Goal: Transaction & Acquisition: Obtain resource

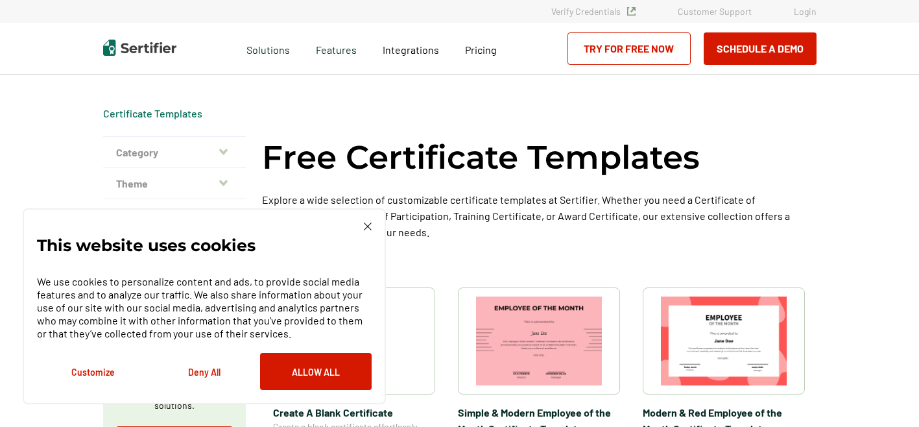
click at [369, 228] on img at bounding box center [368, 226] width 8 height 8
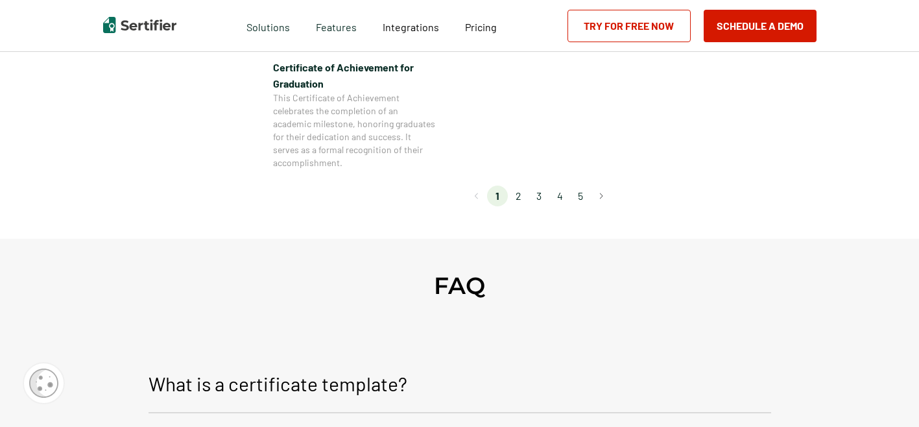
scroll to position [1308, 0]
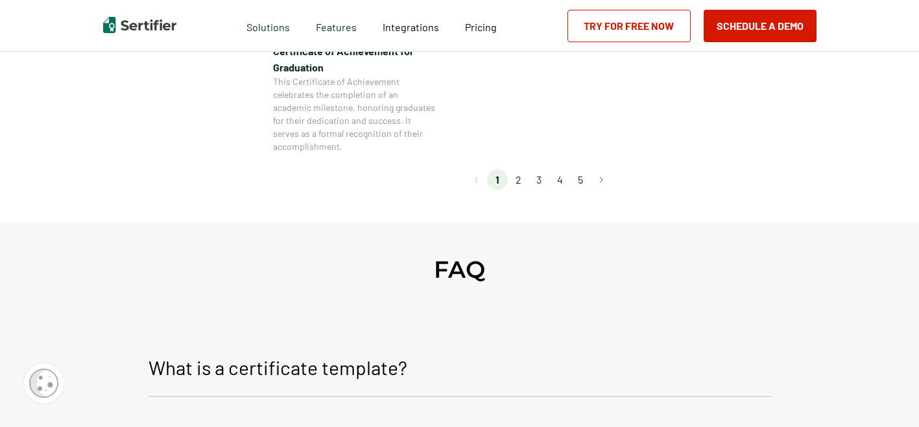
click at [523, 180] on li "2" at bounding box center [518, 179] width 21 height 21
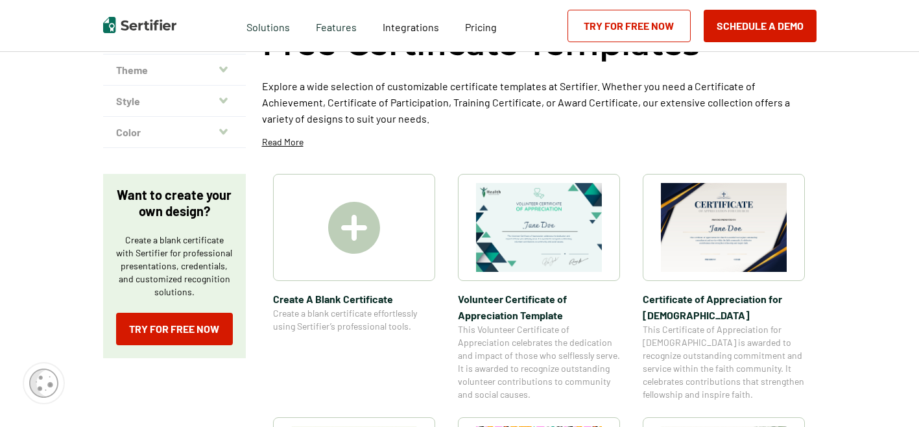
scroll to position [113, 0]
click at [385, 246] on div at bounding box center [354, 227] width 162 height 107
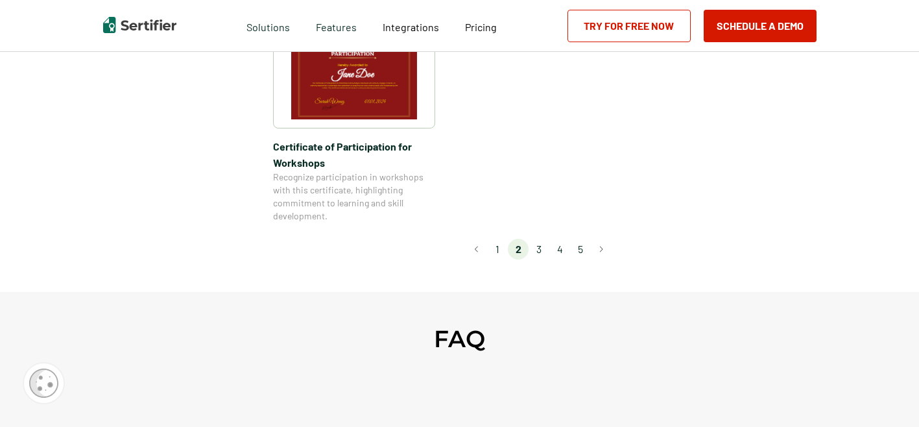
scroll to position [1298, 0]
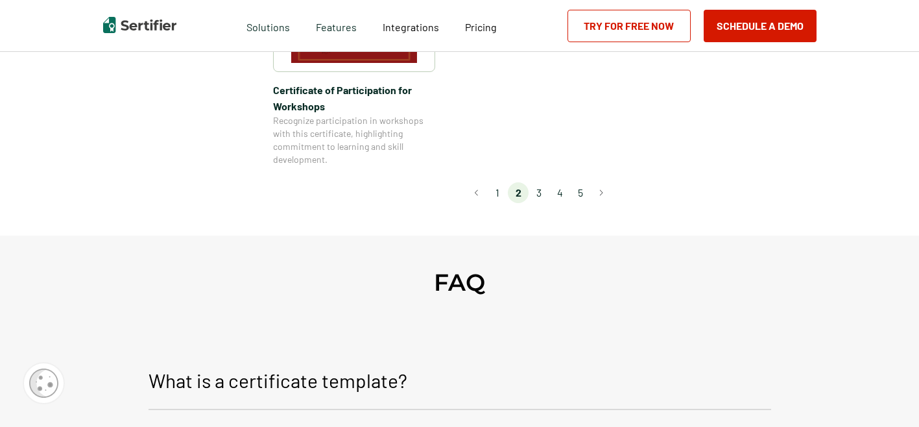
click at [545, 182] on li "3" at bounding box center [539, 192] width 21 height 21
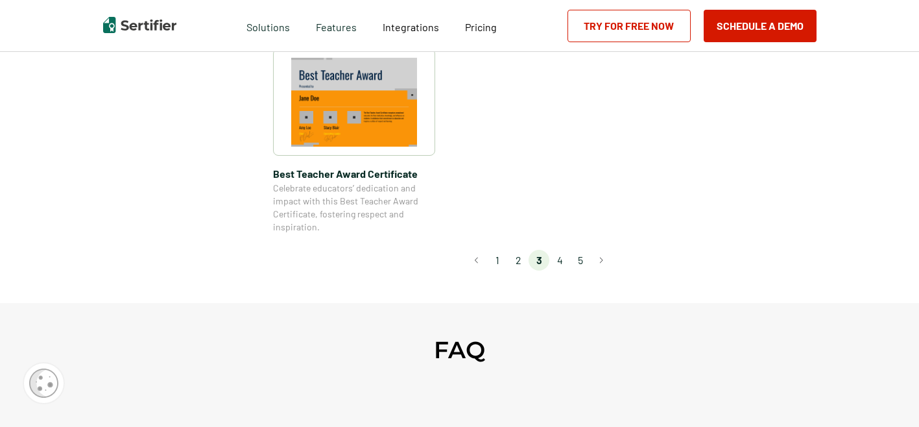
scroll to position [1070, 0]
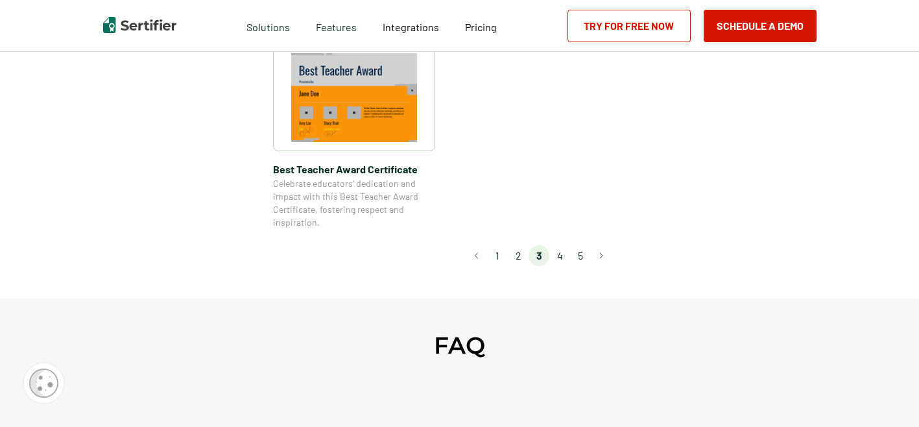
click at [560, 254] on li "4" at bounding box center [559, 255] width 21 height 21
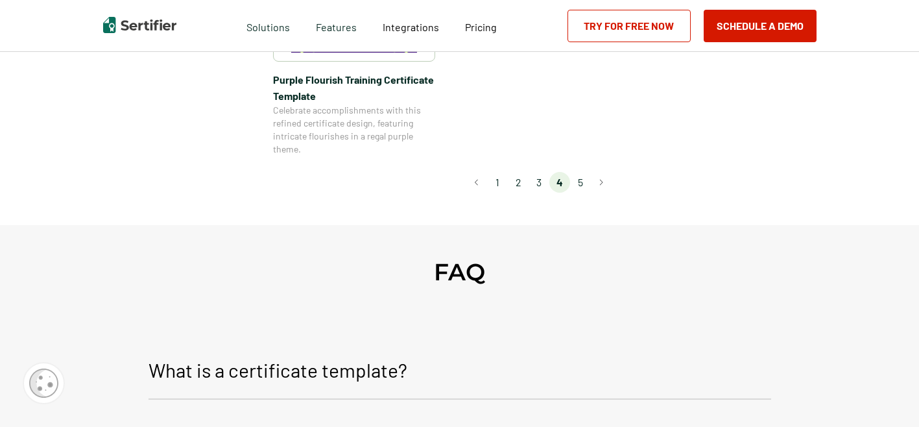
click at [584, 176] on li "5" at bounding box center [580, 182] width 21 height 21
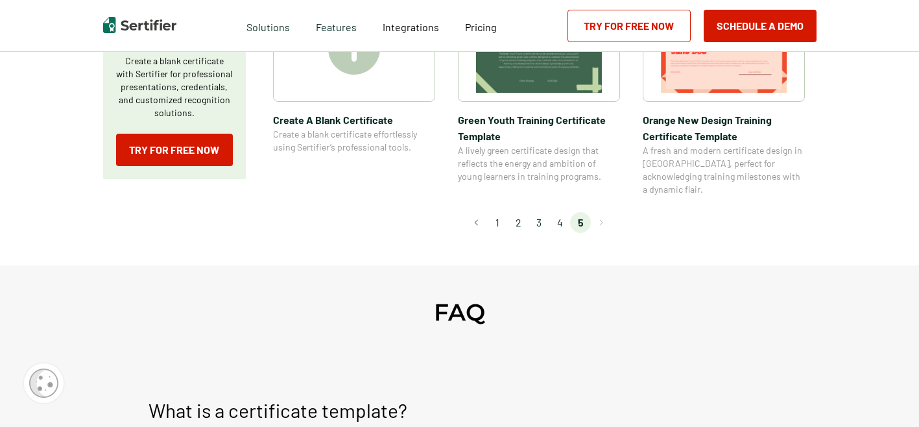
scroll to position [307, 0]
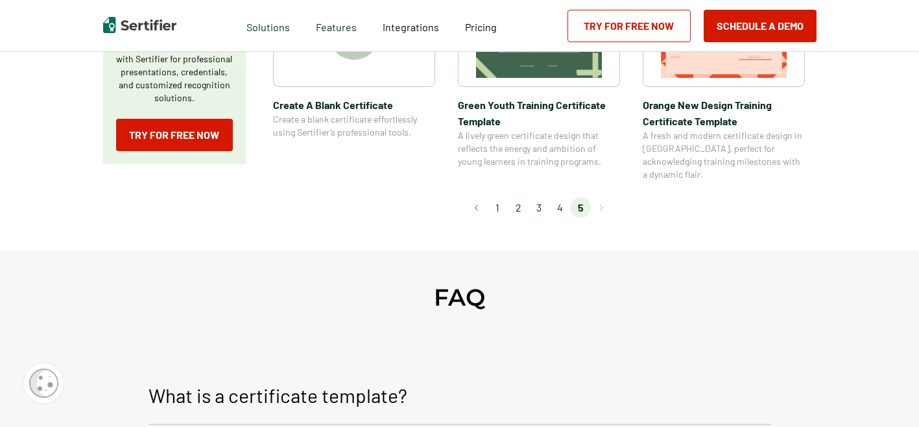
click at [502, 197] on li "1" at bounding box center [497, 207] width 21 height 21
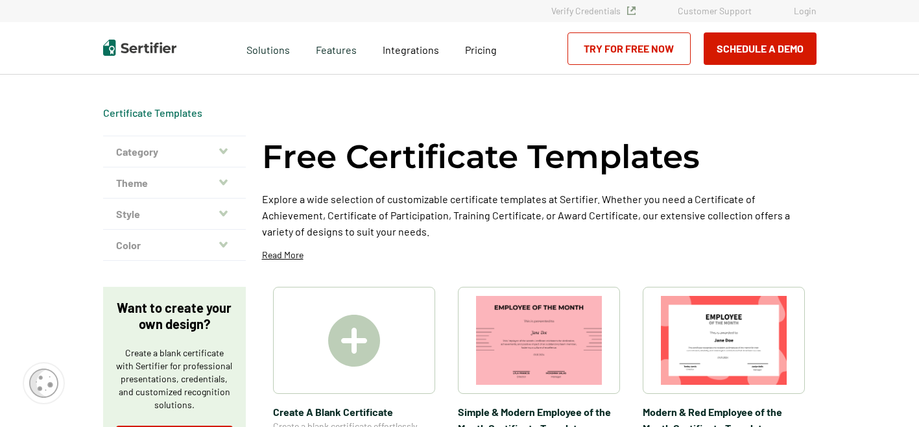
scroll to position [0, 0]
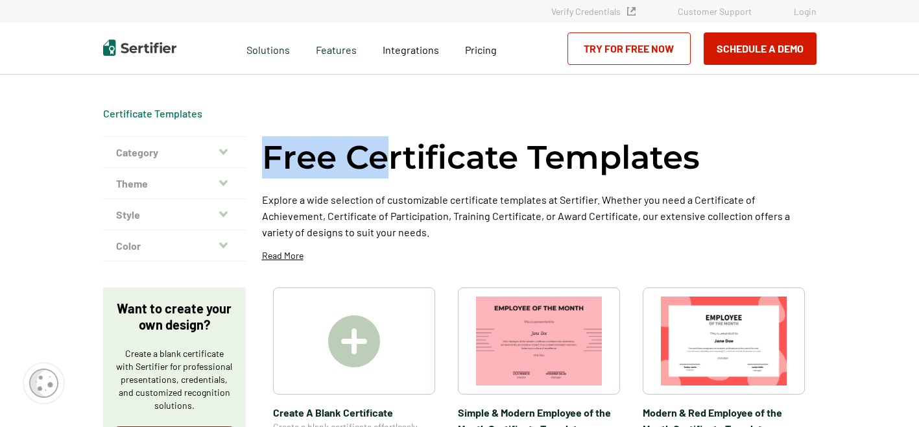
click at [386, 136] on h1 "Free Certificate Templates" at bounding box center [481, 157] width 438 height 42
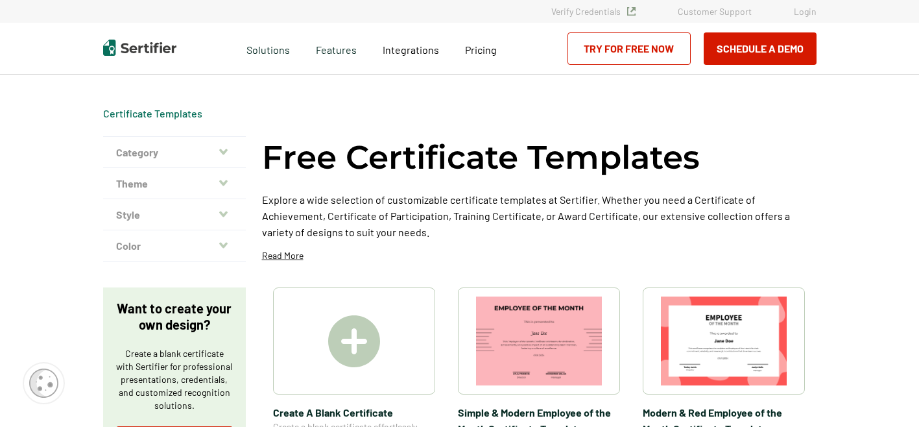
click at [527, 261] on div "Free Certificate Templates Explore a wide selection of customizable certificate…" at bounding box center [539, 203] width 554 height 135
click at [208, 150] on button "Category" at bounding box center [174, 152] width 143 height 31
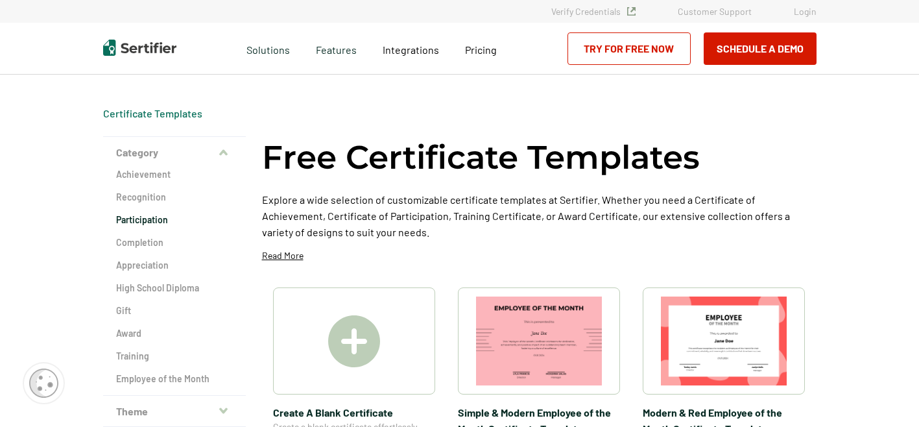
click at [157, 221] on h2 "Participation" at bounding box center [174, 219] width 117 height 13
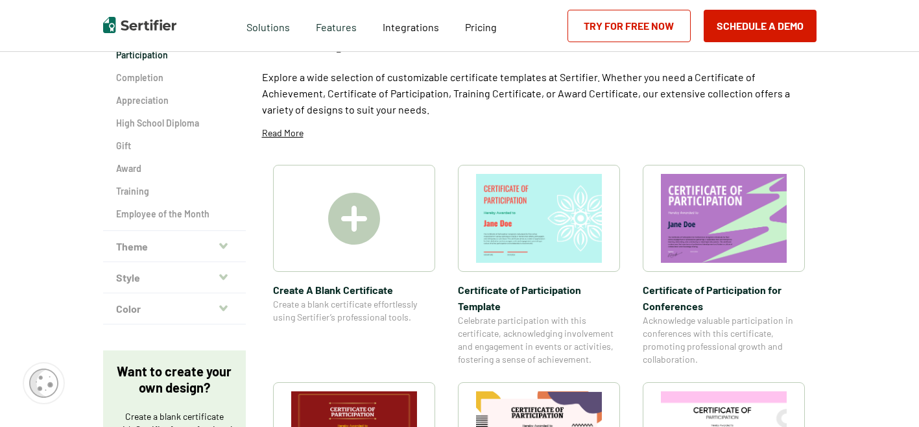
scroll to position [150, 0]
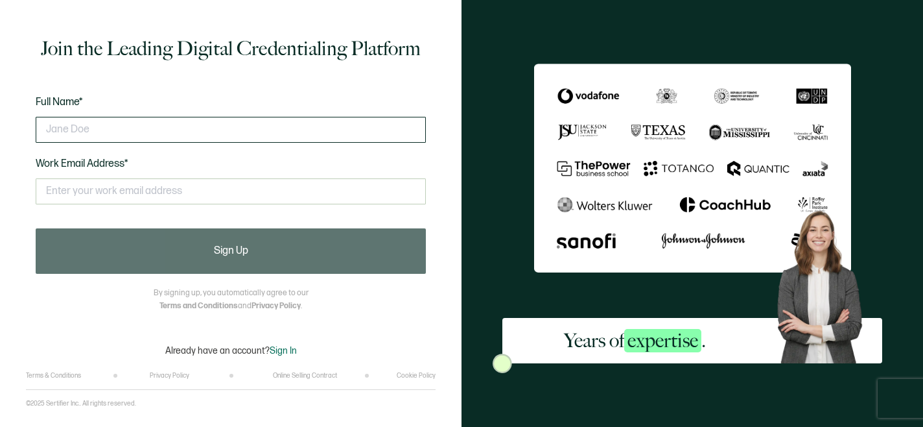
click at [285, 132] on input "text" at bounding box center [231, 130] width 390 height 26
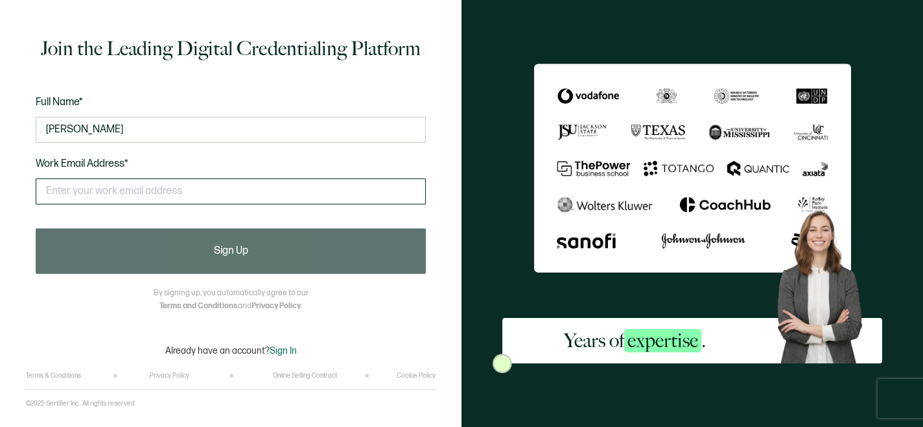
type input "[PERSON_NAME]"
click at [129, 193] on input "text" at bounding box center [231, 191] width 390 height 26
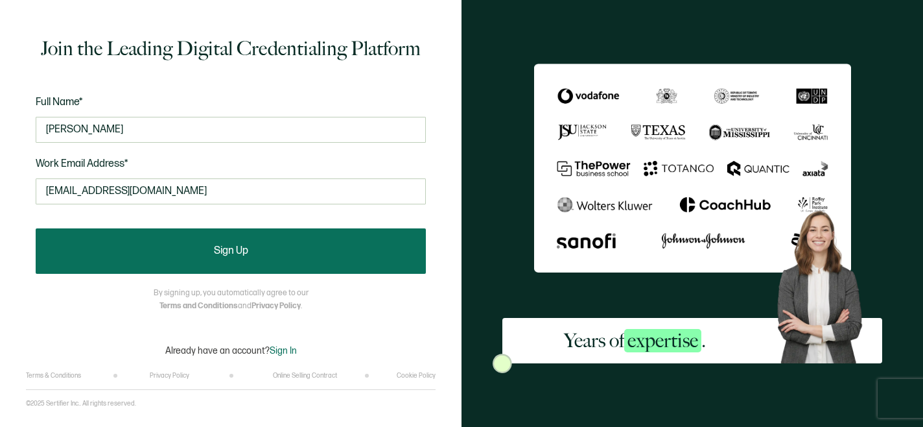
click at [110, 239] on button "Sign Up" at bounding box center [231, 250] width 390 height 45
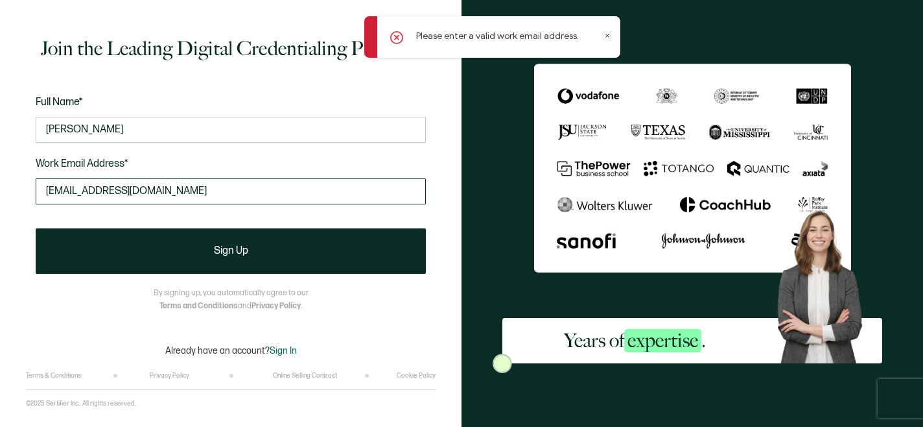
click at [169, 191] on input "[EMAIL_ADDRESS][DOMAIN_NAME]" at bounding box center [231, 191] width 390 height 26
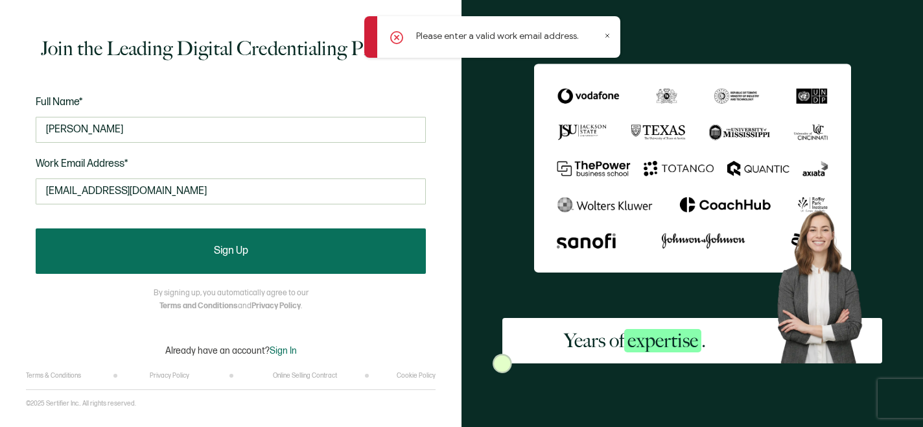
click at [157, 255] on button "Sign Up" at bounding box center [231, 250] width 390 height 45
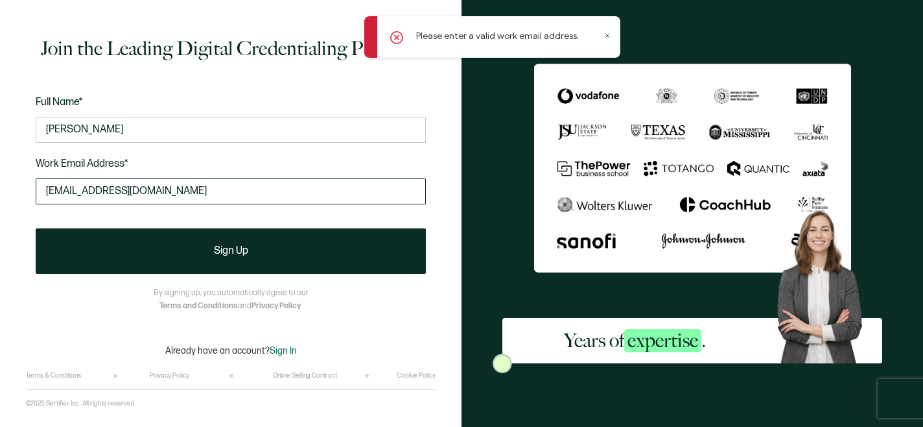
click at [176, 193] on input "[EMAIL_ADDRESS][DOMAIN_NAME]" at bounding box center [231, 191] width 390 height 26
click at [107, 188] on input "[EMAIL_ADDRESS][DOMAIN_NAME]" at bounding box center [231, 191] width 390 height 26
drag, startPoint x: 108, startPoint y: 188, endPoint x: 38, endPoint y: 194, distance: 69.6
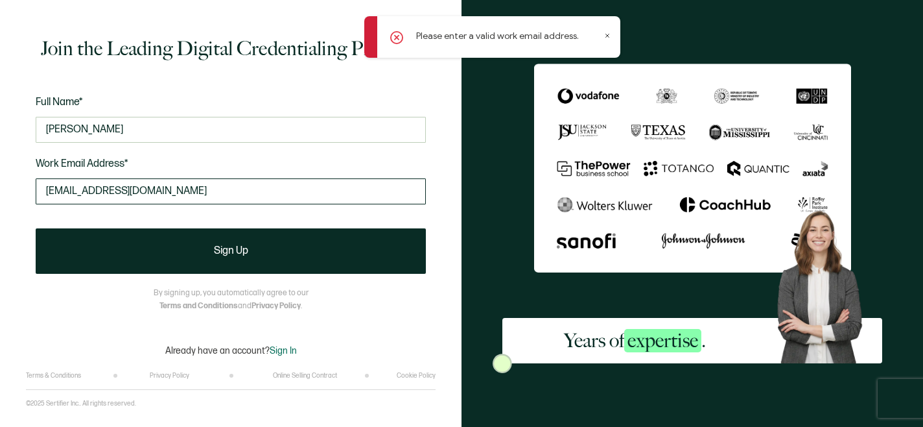
click at [38, 194] on input "[EMAIL_ADDRESS][DOMAIN_NAME]" at bounding box center [231, 191] width 390 height 26
click at [77, 192] on input "[PERSON_NAME][EMAIL_ADDRESS][DOMAIN_NAME]" at bounding box center [231, 191] width 390 height 26
type input "[EMAIL_ADDRESS][DOMAIN_NAME]"
